Goal: Task Accomplishment & Management: Manage account settings

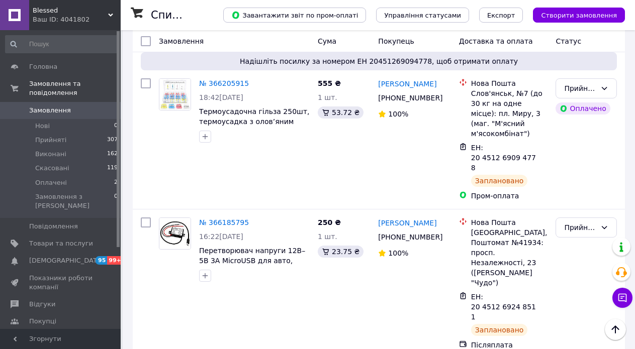
scroll to position [2155, 0]
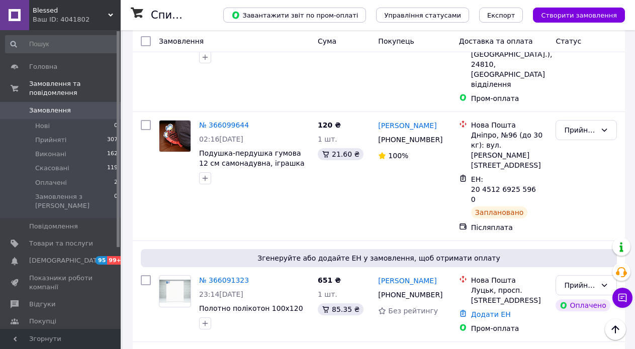
scroll to position [703, 0]
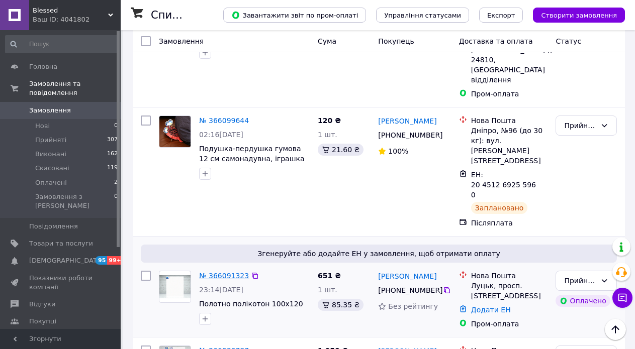
click at [225, 272] on link "№ 366091323" at bounding box center [224, 276] width 50 height 8
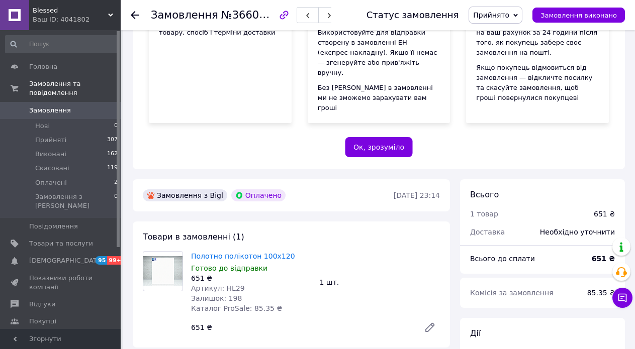
scroll to position [301, 0]
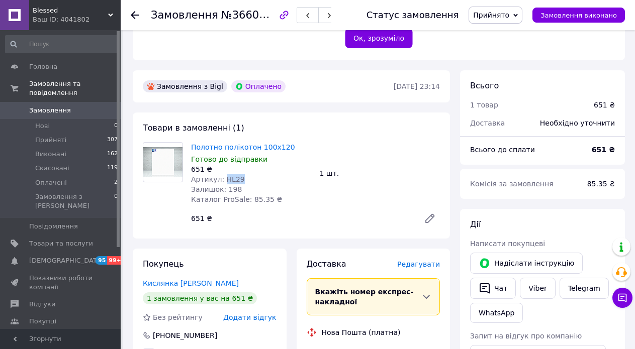
drag, startPoint x: 242, startPoint y: 148, endPoint x: 223, endPoint y: 150, distance: 19.7
click at [223, 174] on div "Артикул: HL29" at bounding box center [251, 179] width 121 height 10
copy span "HL29"
click at [428, 213] on icon at bounding box center [430, 219] width 12 height 12
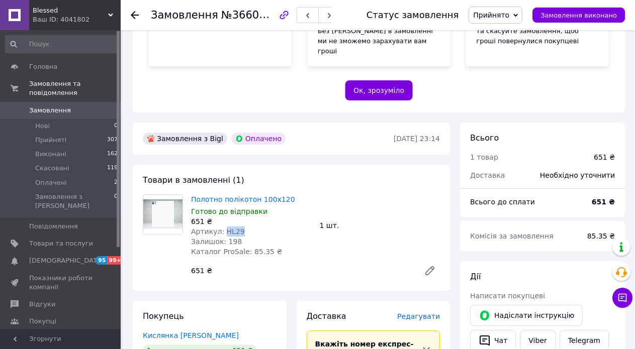
scroll to position [251, 0]
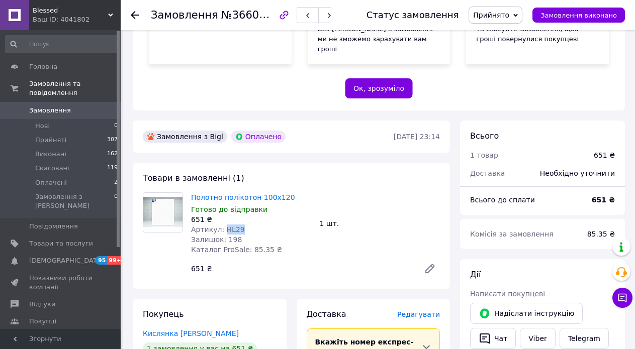
copy span "HL29"
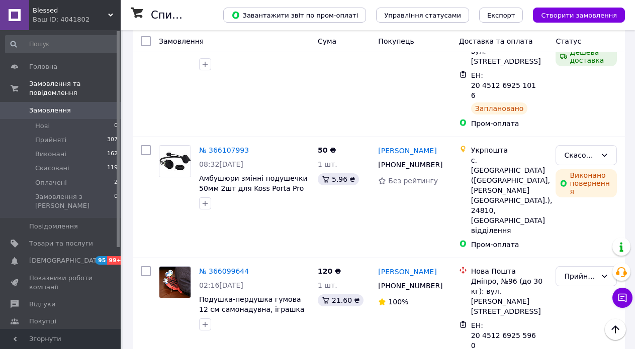
scroll to position [703, 0]
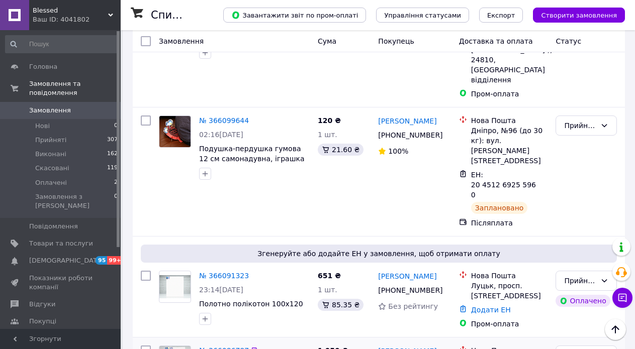
click at [221, 347] on link "№ 366086787" at bounding box center [224, 351] width 50 height 8
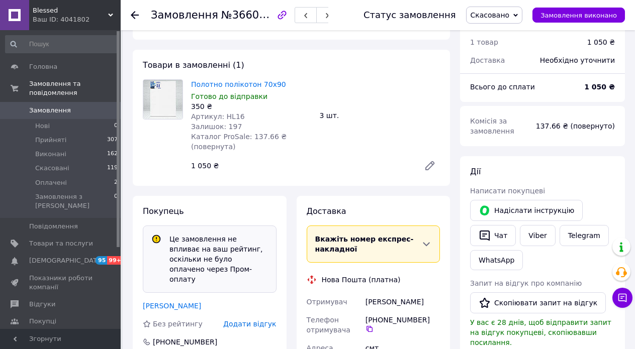
scroll to position [39, 0]
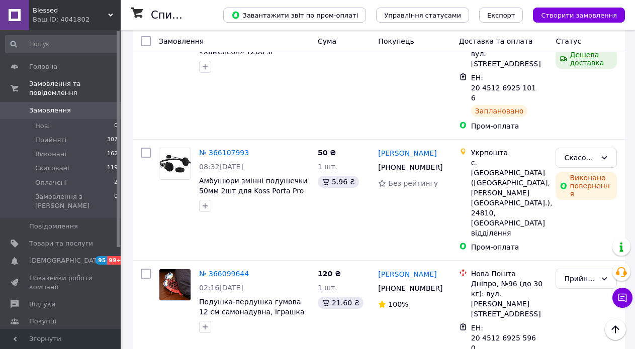
scroll to position [653, 0]
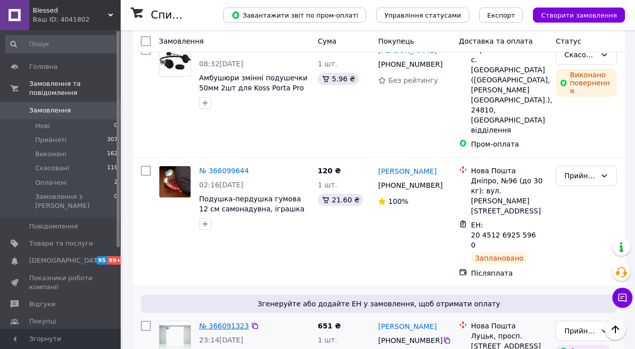
click at [221, 322] on link "№ 366091323" at bounding box center [224, 326] width 50 height 8
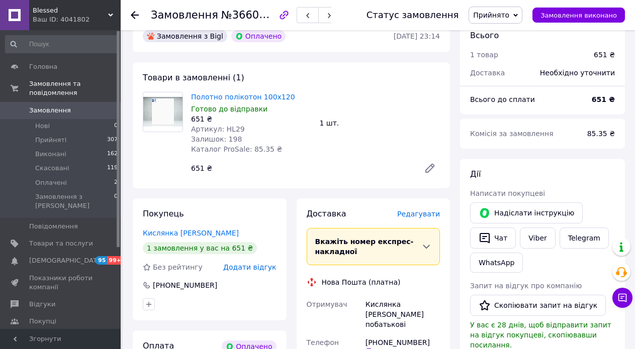
scroll to position [251, 0]
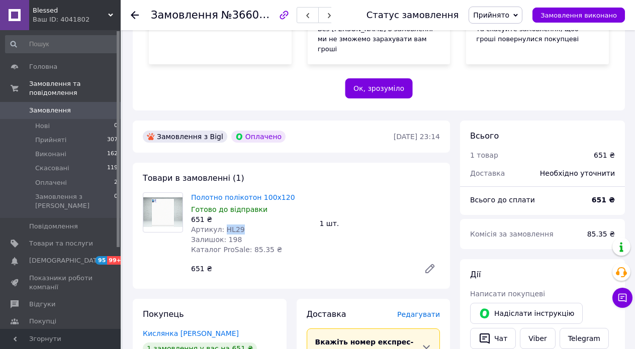
drag, startPoint x: 244, startPoint y: 200, endPoint x: 221, endPoint y: 200, distance: 22.6
click at [221, 225] on div "Артикул: HL29" at bounding box center [251, 230] width 121 height 10
copy span "HL29"
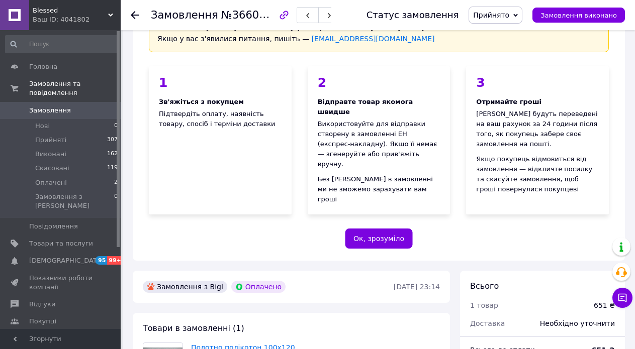
scroll to position [100, 0]
click at [59, 239] on span "Товари та послуги" at bounding box center [61, 243] width 64 height 9
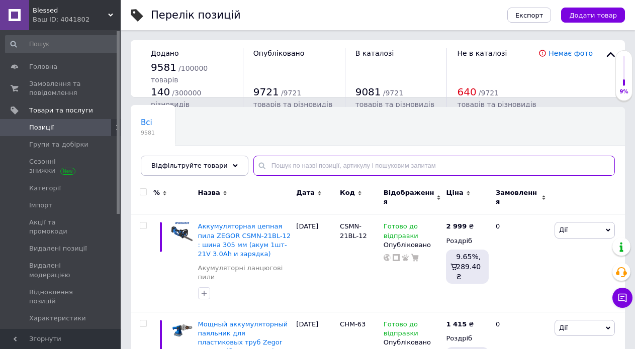
click at [293, 166] on input "text" at bounding box center [433, 166] width 361 height 20
paste input "Холст"
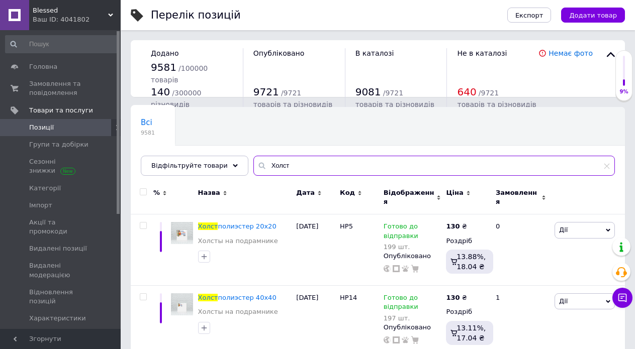
type input "Холст"
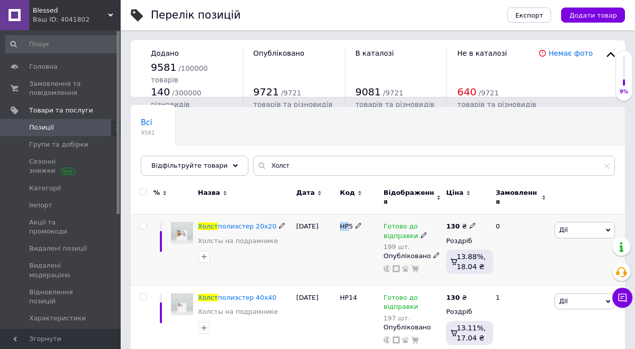
drag, startPoint x: 338, startPoint y: 222, endPoint x: 346, endPoint y: 222, distance: 8.5
click at [346, 222] on div "HP5" at bounding box center [359, 250] width 44 height 71
copy span "HP"
click at [469, 223] on use at bounding box center [472, 226] width 6 height 6
click at [494, 210] on input "130" at bounding box center [518, 215] width 76 height 20
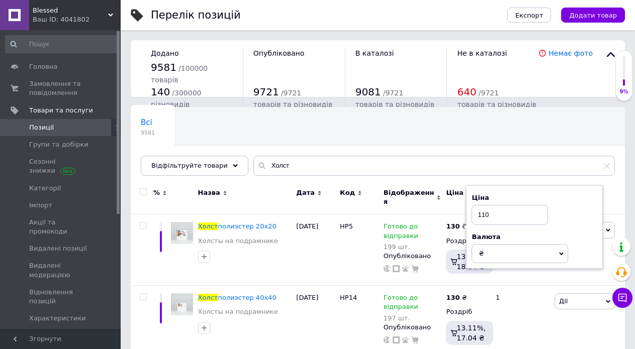
type input "110"
click at [405, 137] on div "Всі 9581 Ok Відфільтровано... Зберегти" at bounding box center [378, 146] width 494 height 83
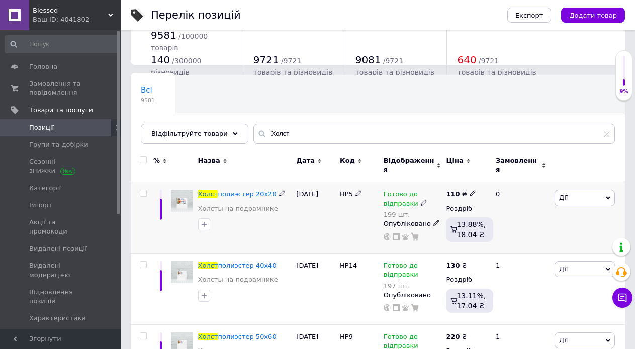
scroll to position [50, 0]
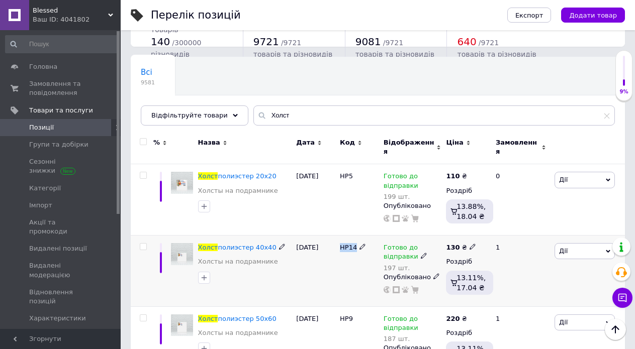
drag, startPoint x: 356, startPoint y: 242, endPoint x: 340, endPoint y: 243, distance: 15.6
click at [340, 243] on div "HP14" at bounding box center [359, 247] width 39 height 9
copy span "HP14"
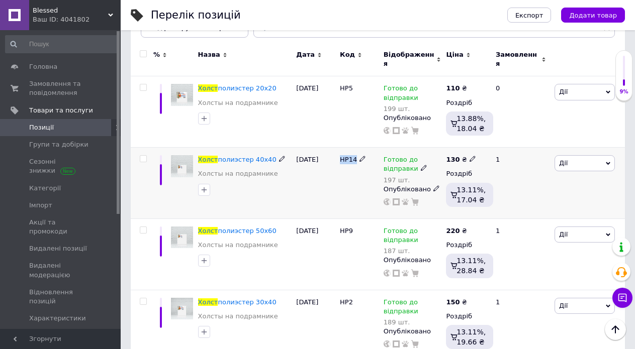
scroll to position [151, 0]
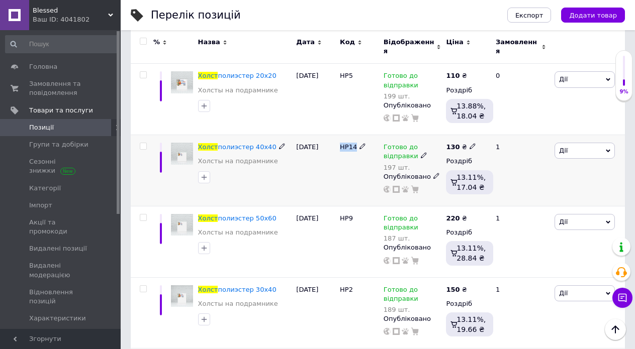
click at [469, 143] on icon at bounding box center [472, 146] width 6 height 6
click at [491, 131] on input "130" at bounding box center [518, 136] width 76 height 20
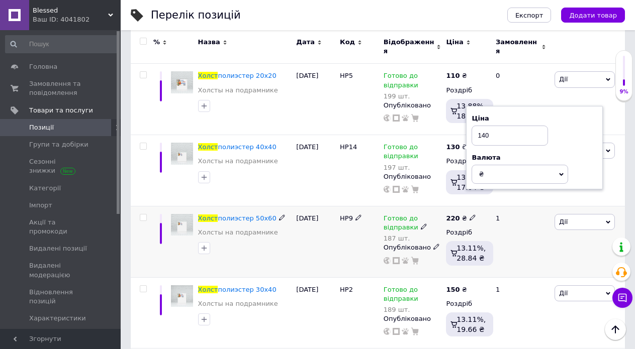
type input "140"
click at [338, 240] on div "HP9" at bounding box center [359, 241] width 44 height 71
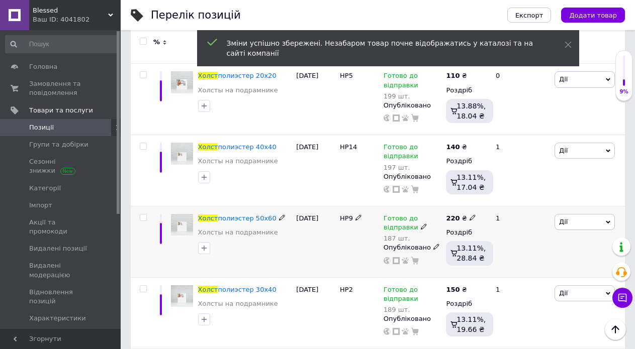
scroll to position [201, 0]
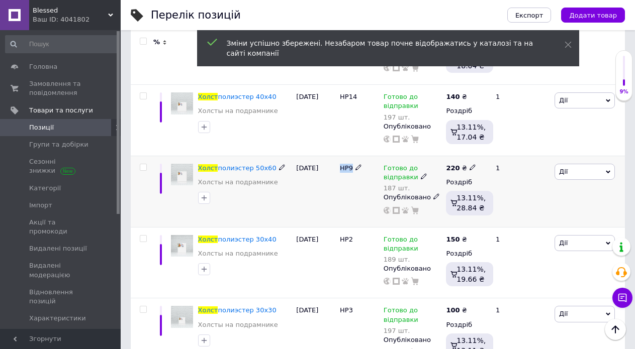
drag, startPoint x: 350, startPoint y: 162, endPoint x: 340, endPoint y: 162, distance: 10.0
click at [340, 164] on span "HP9" at bounding box center [346, 168] width 13 height 8
copy span "HP9"
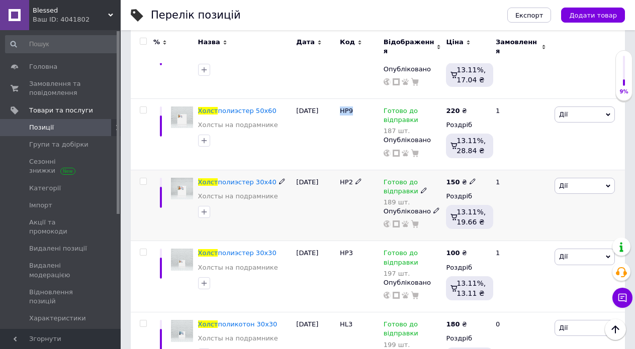
scroll to position [301, 0]
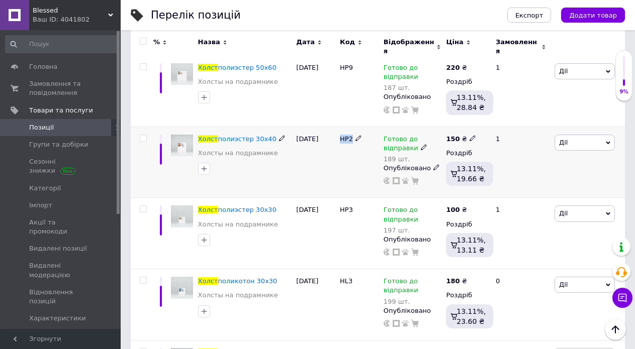
drag, startPoint x: 360, startPoint y: 133, endPoint x: 338, endPoint y: 131, distance: 22.2
click at [338, 131] on div "HP2" at bounding box center [359, 162] width 44 height 71
copy div "HP2"
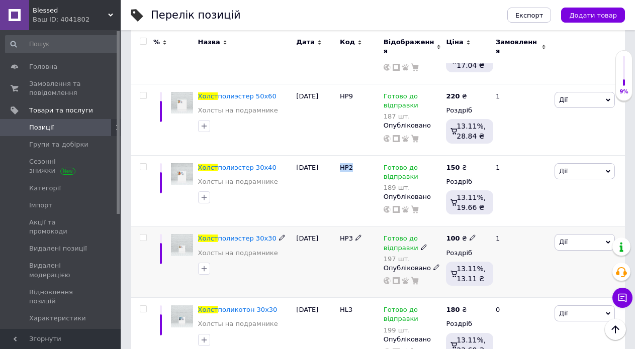
scroll to position [352, 0]
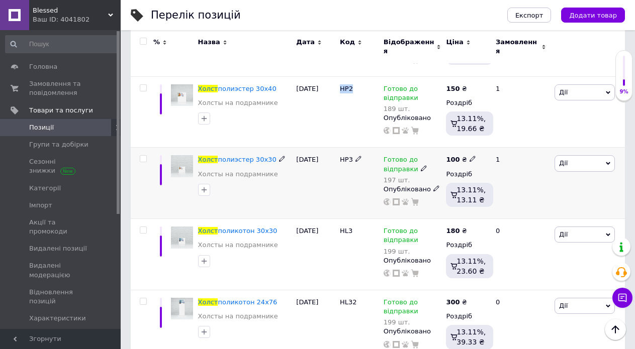
click at [359, 156] on div "HP3" at bounding box center [359, 159] width 39 height 9
drag, startPoint x: 363, startPoint y: 154, endPoint x: 331, endPoint y: 160, distance: 32.1
click at [331, 160] on div "Холст полиэстер 30х30 Холсты на подрамнике [DATE] HP3 Готово до відправки 197 ш…" at bounding box center [378, 183] width 494 height 71
copy div "HP3"
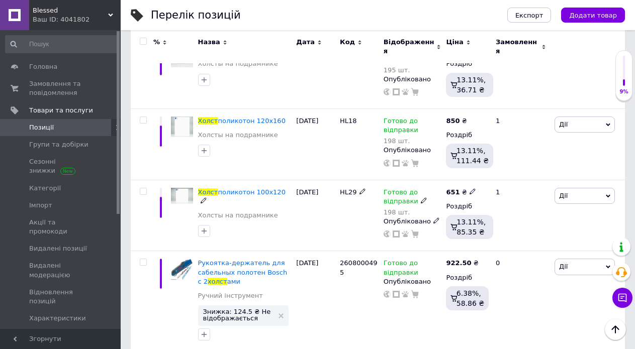
scroll to position [3675, 0]
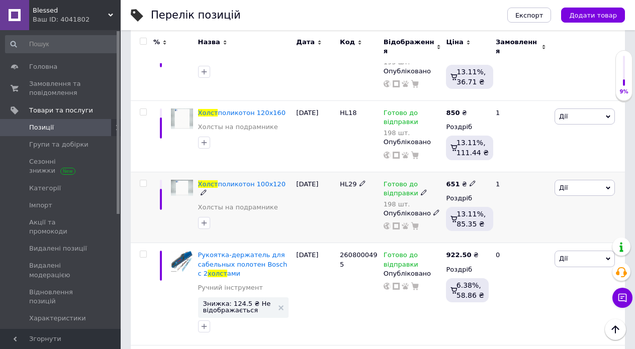
drag, startPoint x: 365, startPoint y: 169, endPoint x: 331, endPoint y: 170, distance: 34.2
click at [331, 172] on div "Холст поликотон 100х120 Холсты на подрамнике [DATE] HL29 Готово до відправки 19…" at bounding box center [378, 207] width 494 height 71
copy div "HL29"
click at [469, 180] on use at bounding box center [472, 183] width 6 height 6
drag, startPoint x: 491, startPoint y: 156, endPoint x: 514, endPoint y: 158, distance: 22.7
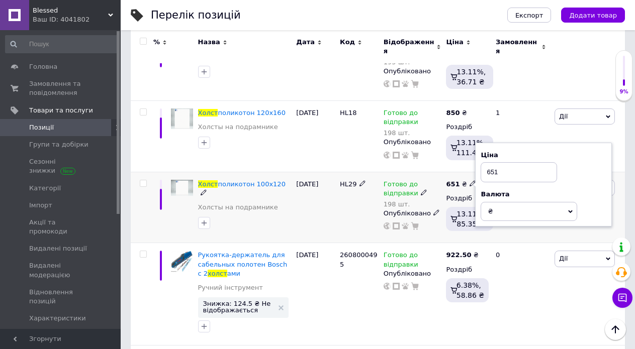
click at [514, 162] on input "651" at bounding box center [518, 172] width 76 height 20
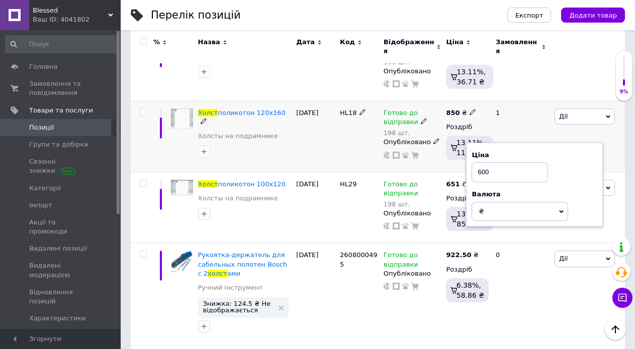
type input "600"
click at [516, 103] on div "1" at bounding box center [520, 135] width 62 height 71
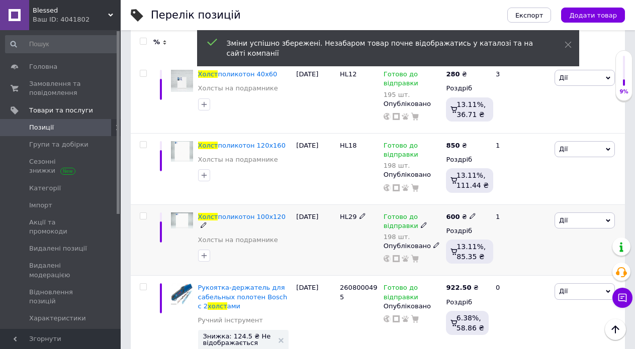
scroll to position [3625, 0]
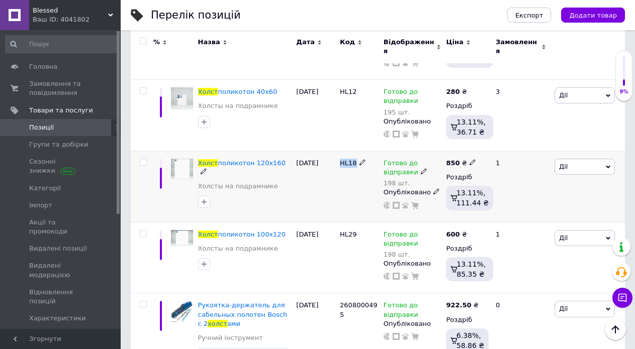
drag, startPoint x: 369, startPoint y: 149, endPoint x: 338, endPoint y: 149, distance: 31.2
click at [338, 151] on div "HL18" at bounding box center [359, 186] width 44 height 71
copy div "HL18"
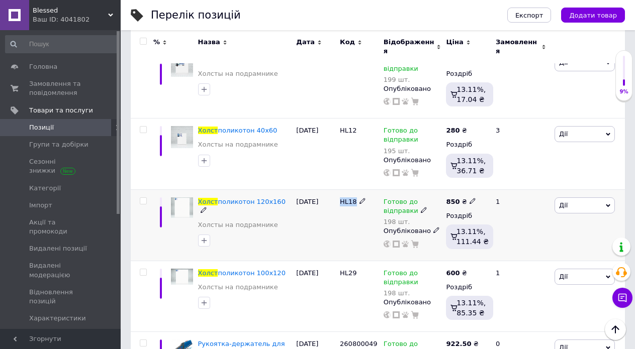
scroll to position [3575, 0]
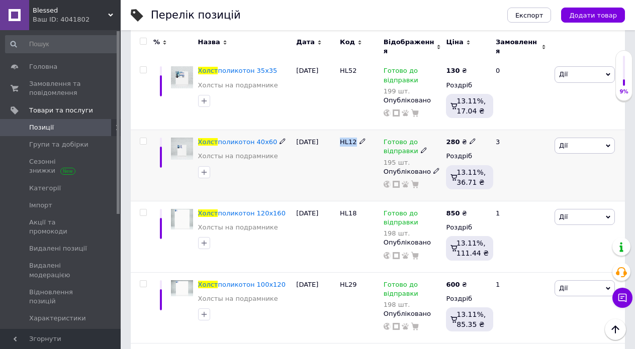
drag, startPoint x: 375, startPoint y: 125, endPoint x: 338, endPoint y: 126, distance: 37.7
click at [338, 130] on div "HL12" at bounding box center [359, 165] width 44 height 71
click at [469, 138] on icon at bounding box center [472, 141] width 6 height 6
click at [495, 121] on input "280" at bounding box center [518, 131] width 76 height 20
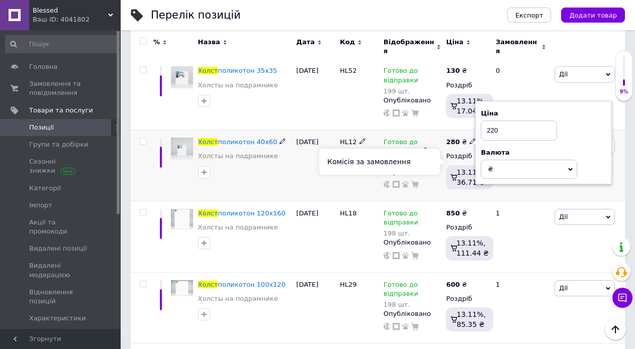
scroll to position [3524, 0]
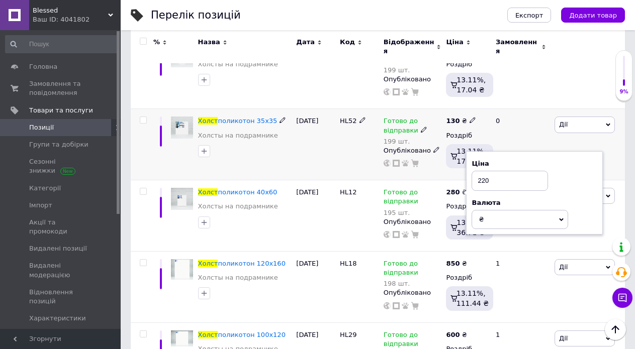
type input "220"
drag, startPoint x: 364, startPoint y: 107, endPoint x: 337, endPoint y: 111, distance: 27.9
click at [337, 111] on div "Холст поликотон 35х35 Холсты на подрамнике [DATE] HL52 Готово до відправки 199 …" at bounding box center [378, 144] width 494 height 71
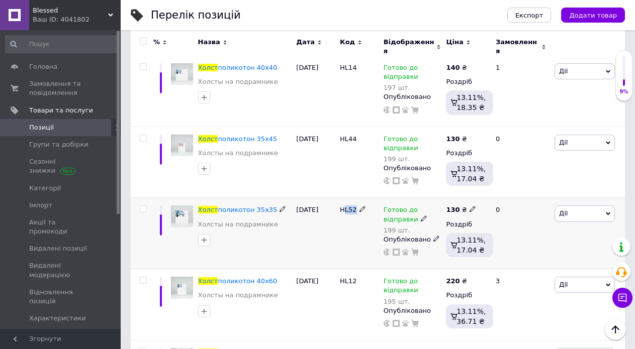
scroll to position [3424, 0]
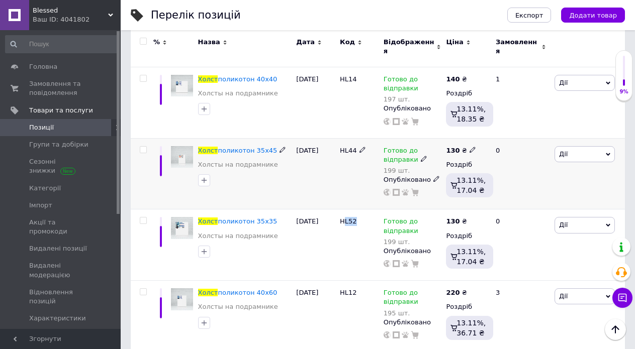
drag, startPoint x: 368, startPoint y: 135, endPoint x: 336, endPoint y: 139, distance: 32.4
click at [336, 139] on div "Холст поликотон 35х45 Холсты на подрамнике [DATE] HL44 Готово до відправки 199 …" at bounding box center [378, 173] width 494 height 71
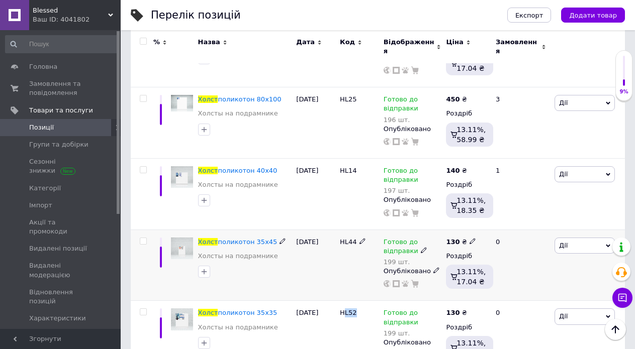
scroll to position [3323, 0]
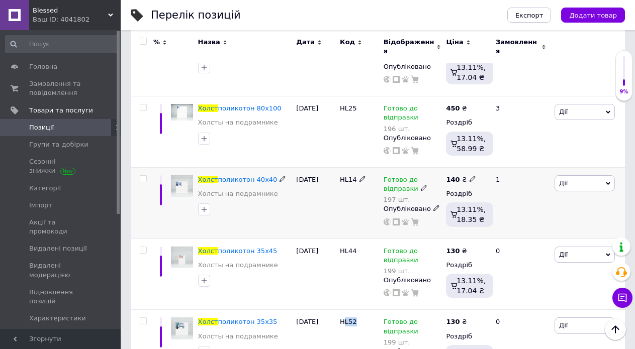
drag, startPoint x: 367, startPoint y: 167, endPoint x: 329, endPoint y: 168, distance: 37.7
click at [329, 168] on div "Холст поликотон 40х40 Холсты на подрамнике [DATE] HL14 Готово до відправки 197 …" at bounding box center [378, 202] width 494 height 71
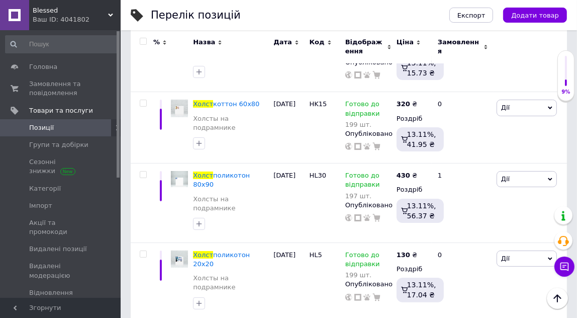
scroll to position [3232, 0]
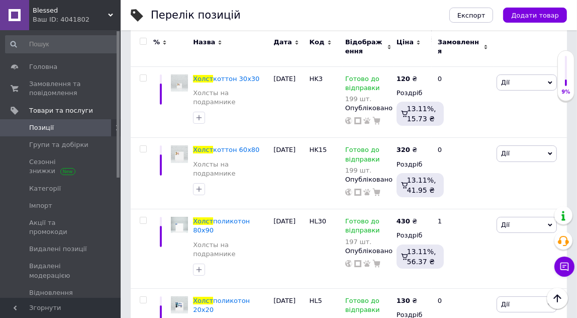
drag, startPoint x: 341, startPoint y: 187, endPoint x: 307, endPoint y: 186, distance: 34.2
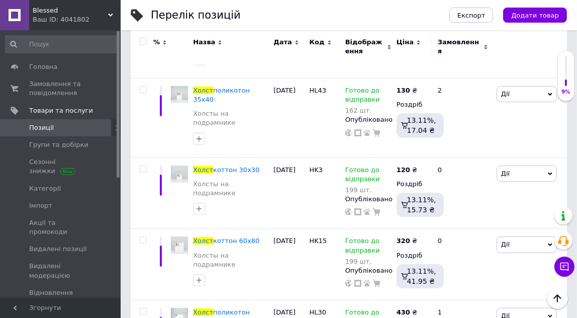
scroll to position [3141, 0]
drag, startPoint x: 336, startPoint y: 211, endPoint x: 307, endPoint y: 212, distance: 29.2
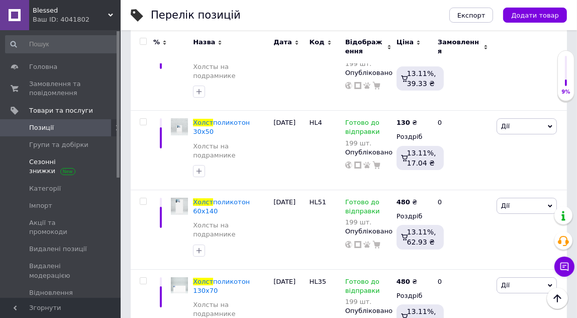
scroll to position [2455, 0]
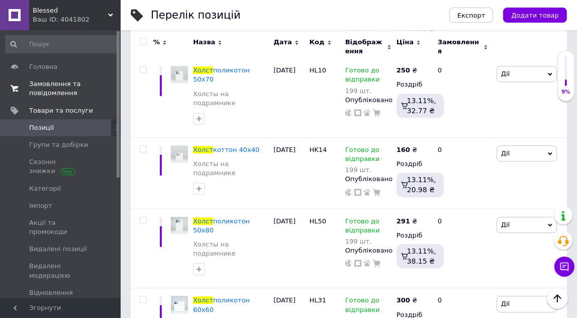
click at [27, 92] on span at bounding box center [14, 88] width 29 height 18
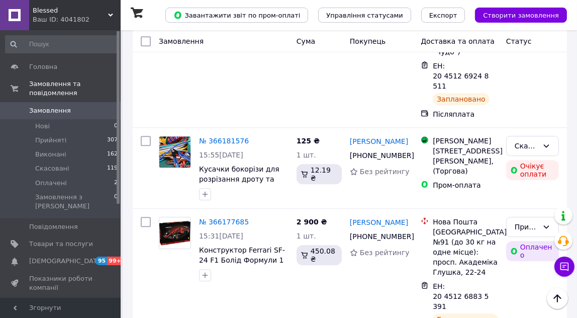
scroll to position [2416, 0]
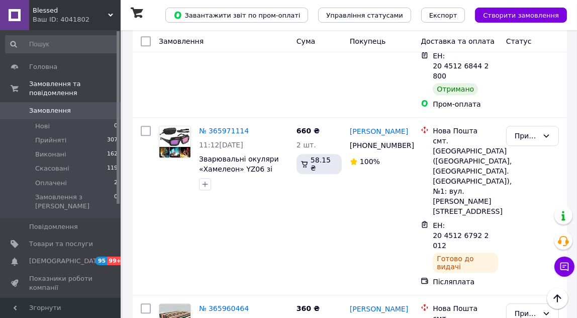
scroll to position [2297, 0]
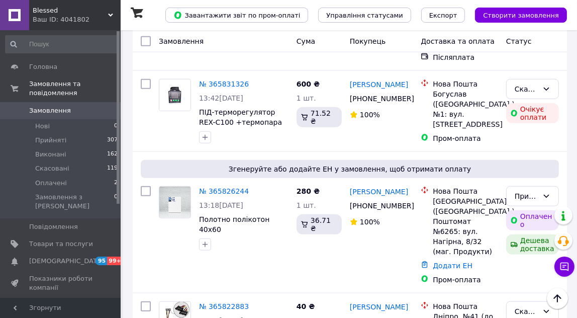
scroll to position [822, 0]
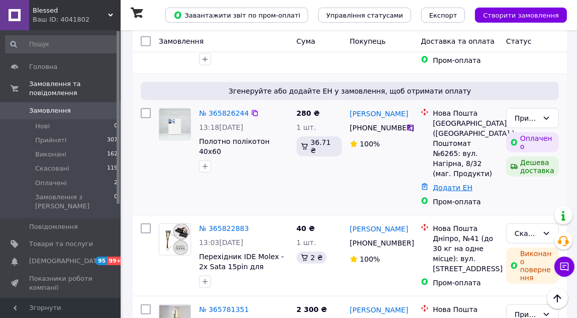
click at [446, 183] on link "Додати ЕН" at bounding box center [453, 187] width 40 height 8
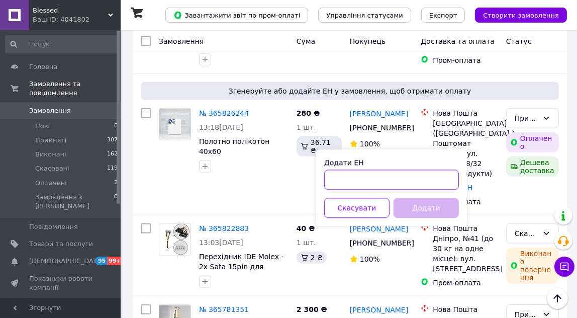
click at [384, 176] on input "Додати ЕН" at bounding box center [391, 180] width 135 height 20
paste input "20451267548147"
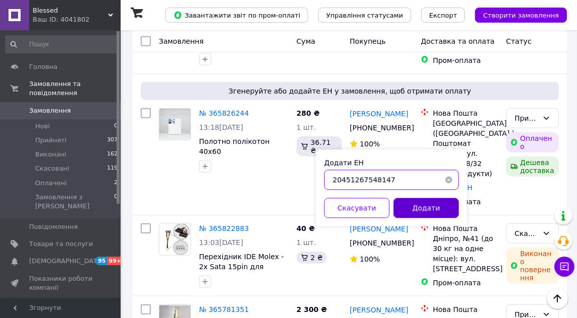
type input "20451267548147"
click at [421, 212] on button "Додати" at bounding box center [425, 208] width 65 height 20
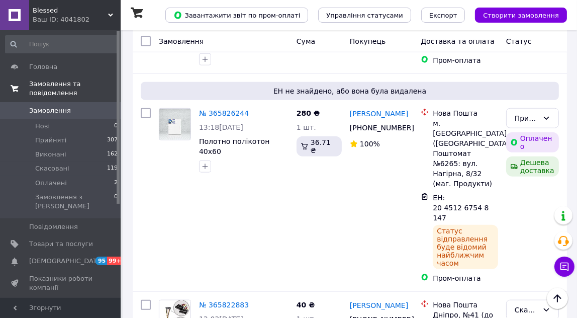
click at [43, 80] on span "Замовлення та повідомлення" at bounding box center [74, 88] width 91 height 18
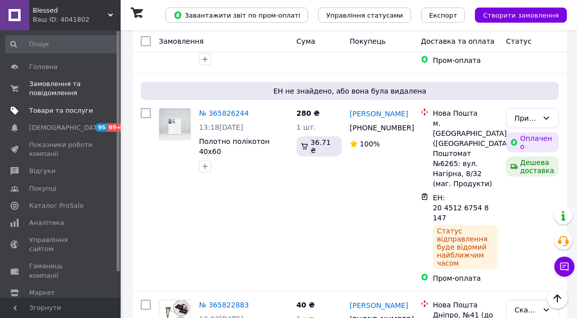
click at [43, 105] on link "Товари та послуги" at bounding box center [62, 110] width 124 height 17
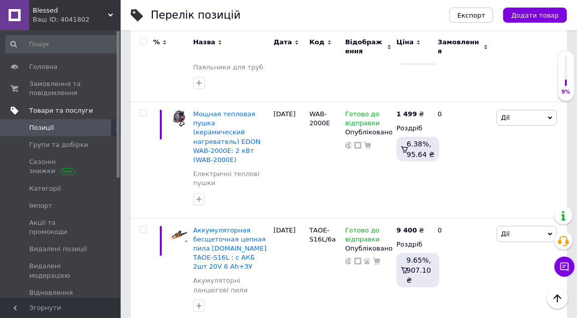
scroll to position [457, 0]
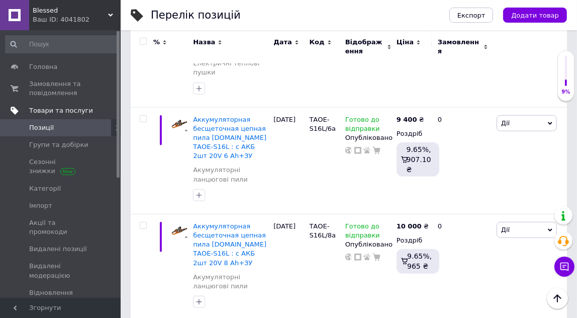
click at [64, 105] on link "Товари та послуги" at bounding box center [62, 110] width 124 height 17
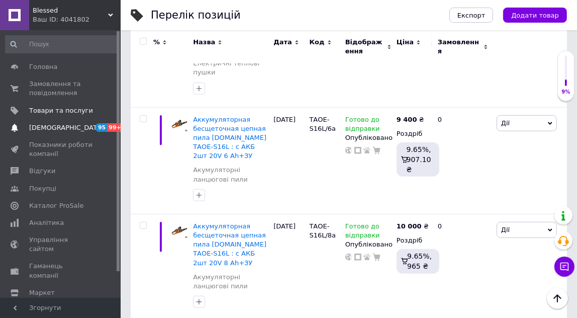
click at [35, 129] on span "[DEMOGRAPHIC_DATA]" at bounding box center [66, 127] width 74 height 9
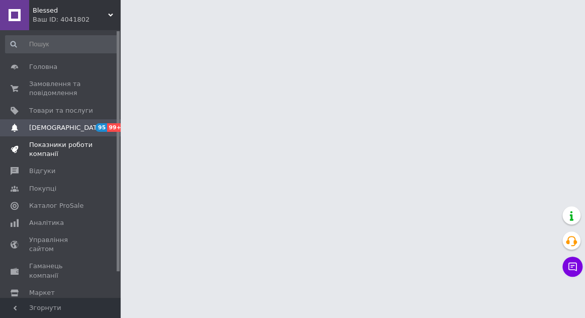
click at [42, 145] on span "Показники роботи компанії" at bounding box center [61, 149] width 64 height 18
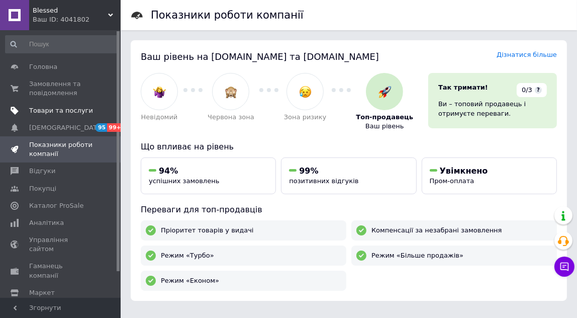
click at [41, 110] on span "Товари та послуги" at bounding box center [61, 110] width 64 height 9
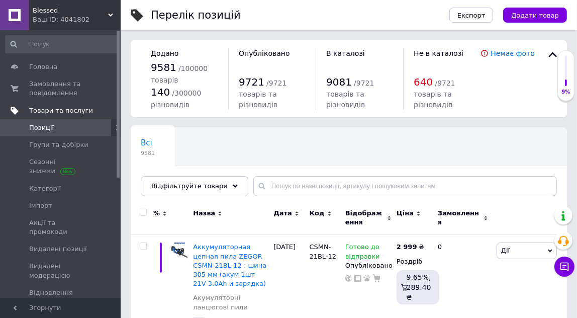
click at [55, 112] on span "Товари та послуги" at bounding box center [61, 110] width 64 height 9
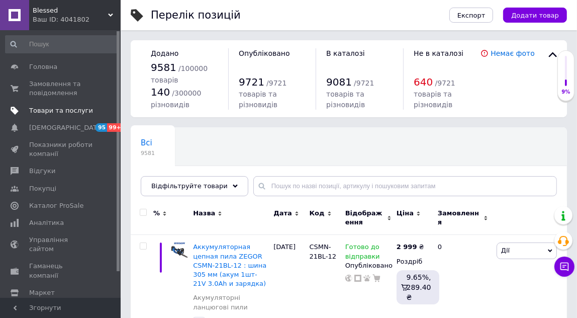
click at [55, 112] on span "Товари та послуги" at bounding box center [61, 110] width 64 height 9
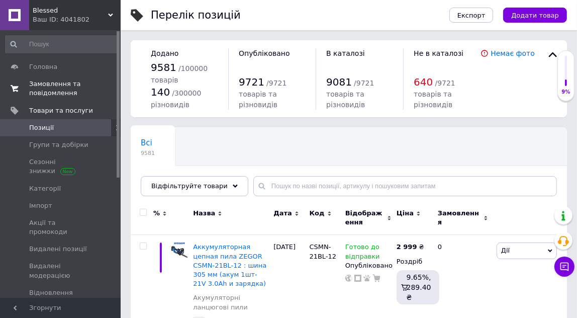
click at [54, 90] on span "Замовлення та повідомлення" at bounding box center [61, 88] width 64 height 18
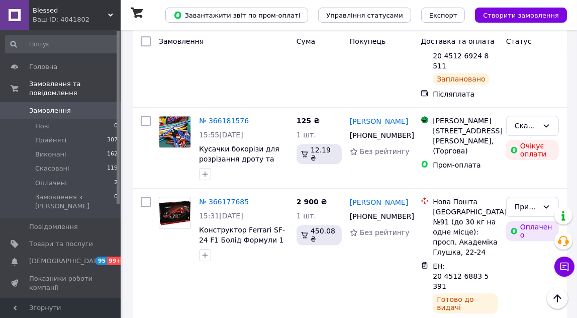
scroll to position [2416, 0]
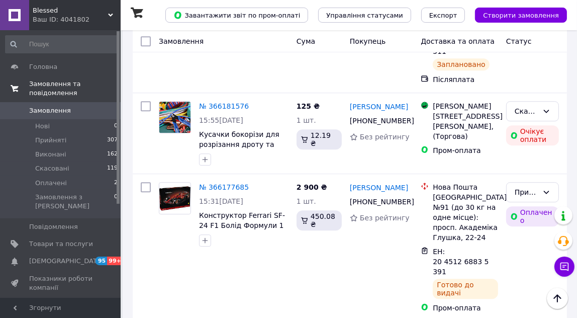
click at [51, 86] on span "Замовлення та повідомлення" at bounding box center [74, 88] width 91 height 18
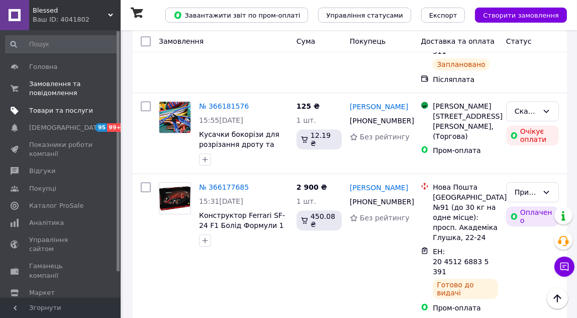
click at [45, 115] on span "Товари та послуги" at bounding box center [61, 110] width 64 height 9
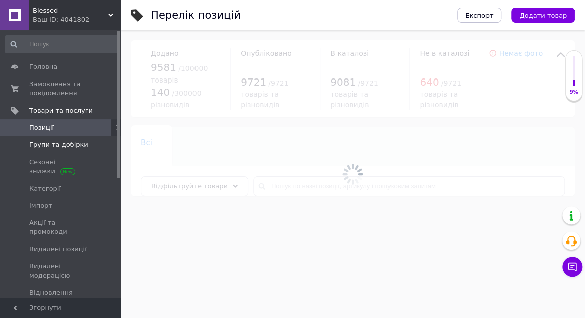
click at [42, 146] on span "Групи та добірки" at bounding box center [58, 144] width 59 height 9
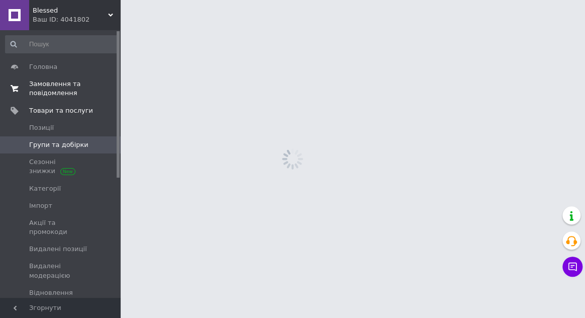
click at [35, 89] on span "Замовлення та повідомлення" at bounding box center [61, 88] width 64 height 18
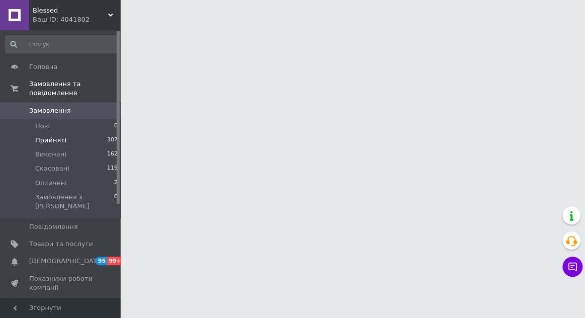
click at [38, 136] on li "Прийняті 307" at bounding box center [62, 140] width 124 height 14
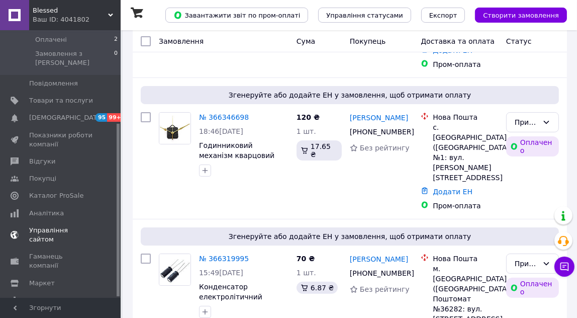
scroll to position [137, 0]
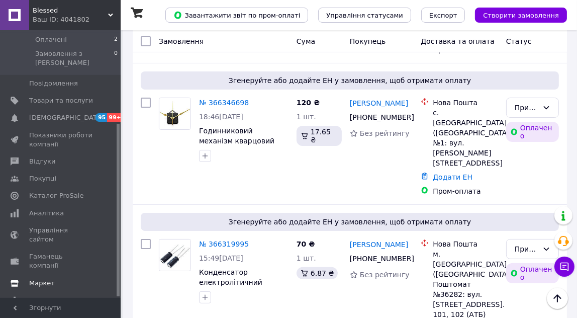
click at [56, 278] on span "Маркет" at bounding box center [61, 282] width 64 height 9
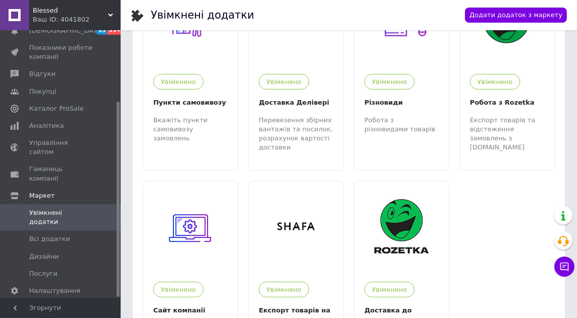
scroll to position [320, 0]
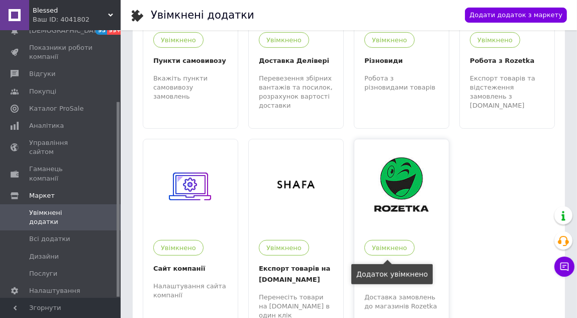
click at [385, 250] on div "Увімкнено" at bounding box center [389, 248] width 50 height 16
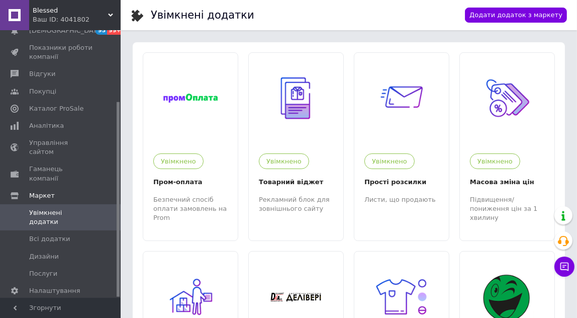
scroll to position [0, 0]
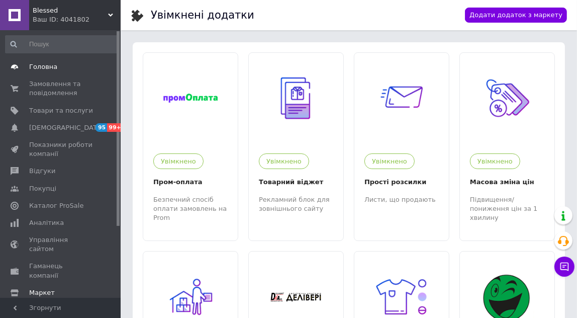
click at [42, 69] on span "Головна" at bounding box center [43, 66] width 28 height 9
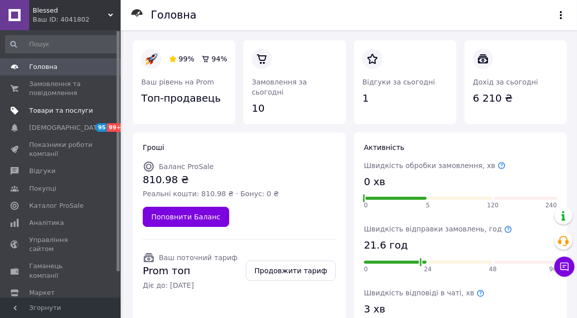
click at [48, 106] on span "Товари та послуги" at bounding box center [61, 110] width 64 height 9
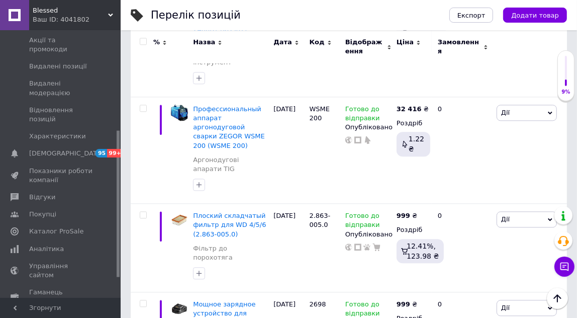
scroll to position [5116, 0]
